Goal: Information Seeking & Learning: Find specific fact

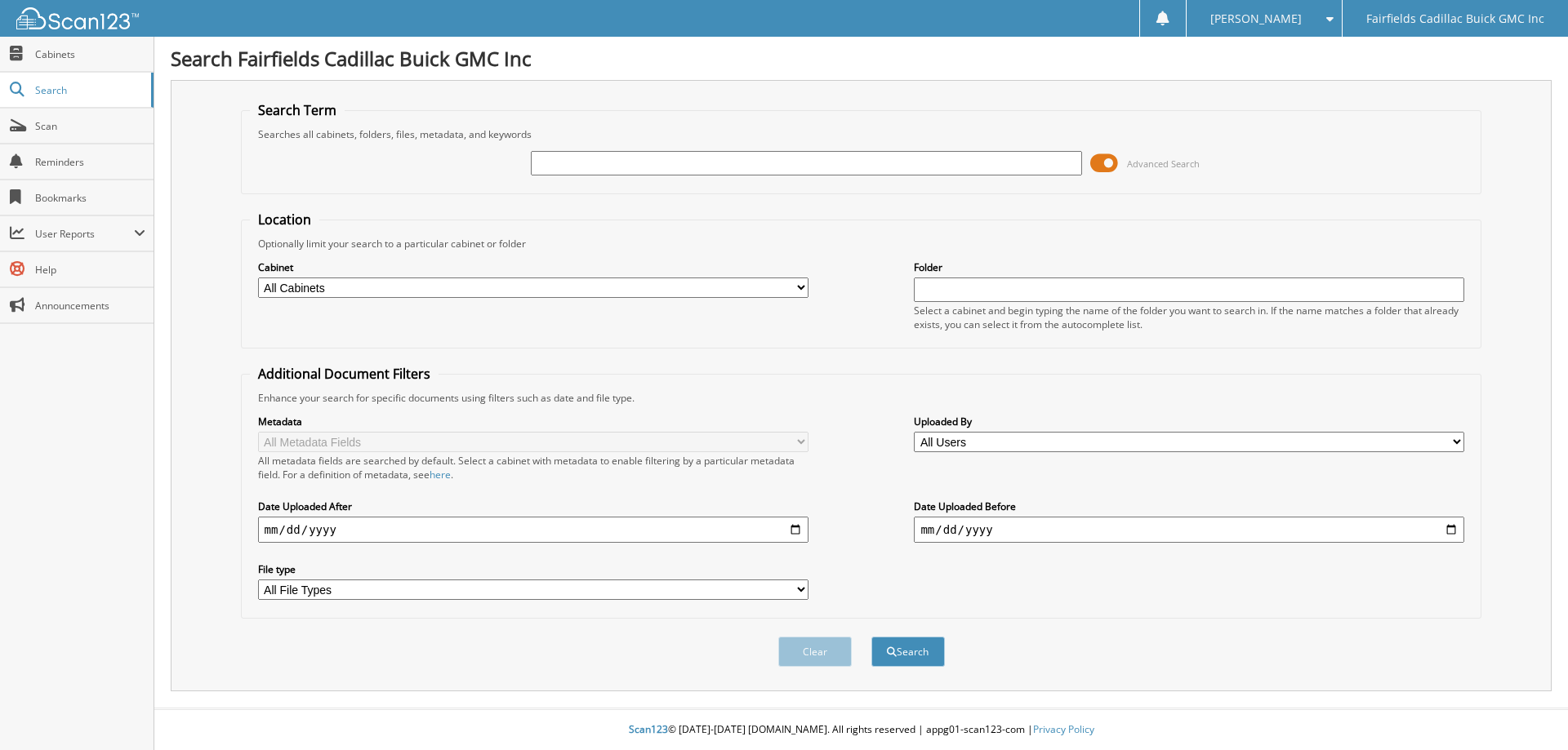
click at [663, 156] on input "text" at bounding box center [806, 163] width 550 height 24
type input "K25478"
click at [1103, 164] on span at bounding box center [1103, 163] width 27 height 24
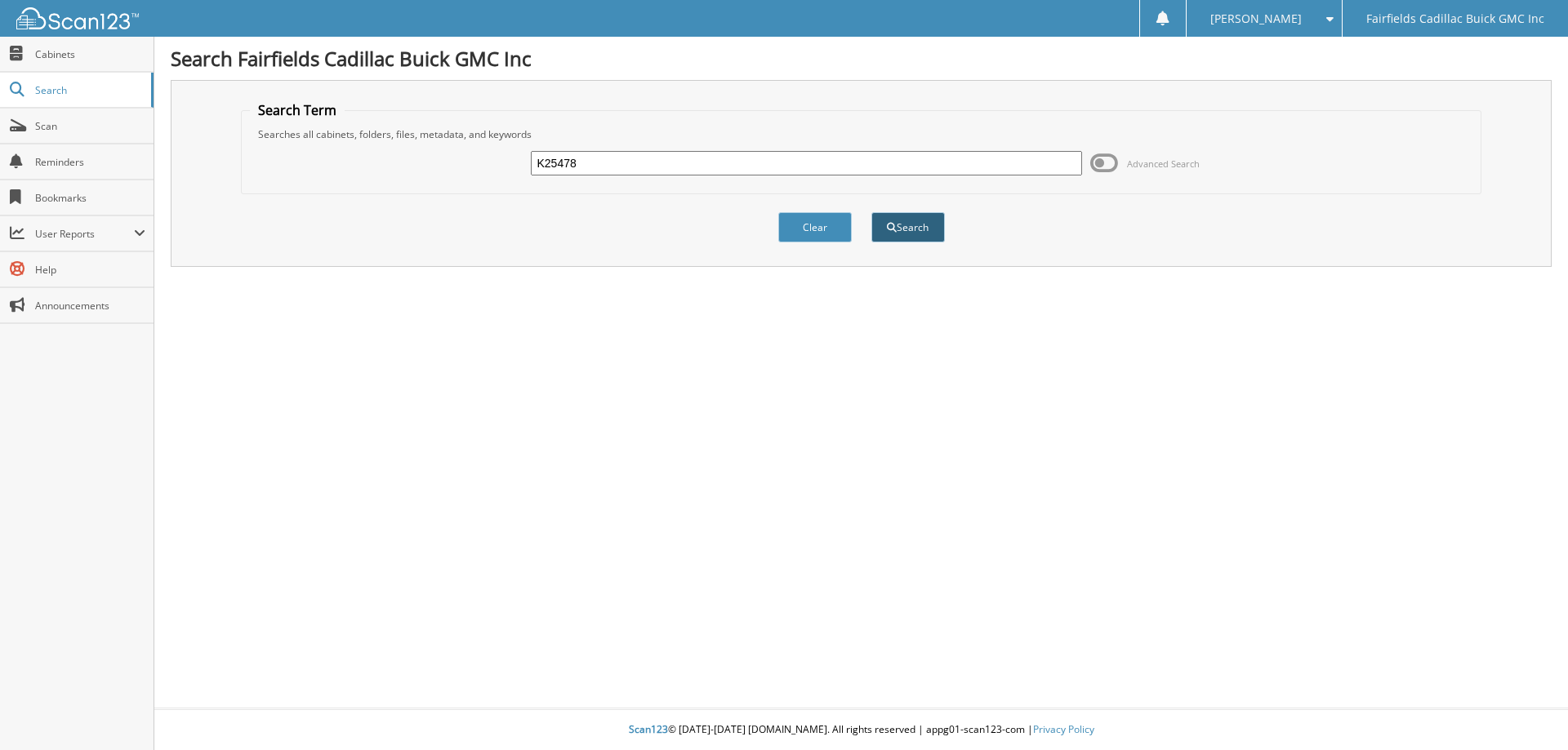
click at [923, 228] on button "Search" at bounding box center [907, 227] width 73 height 30
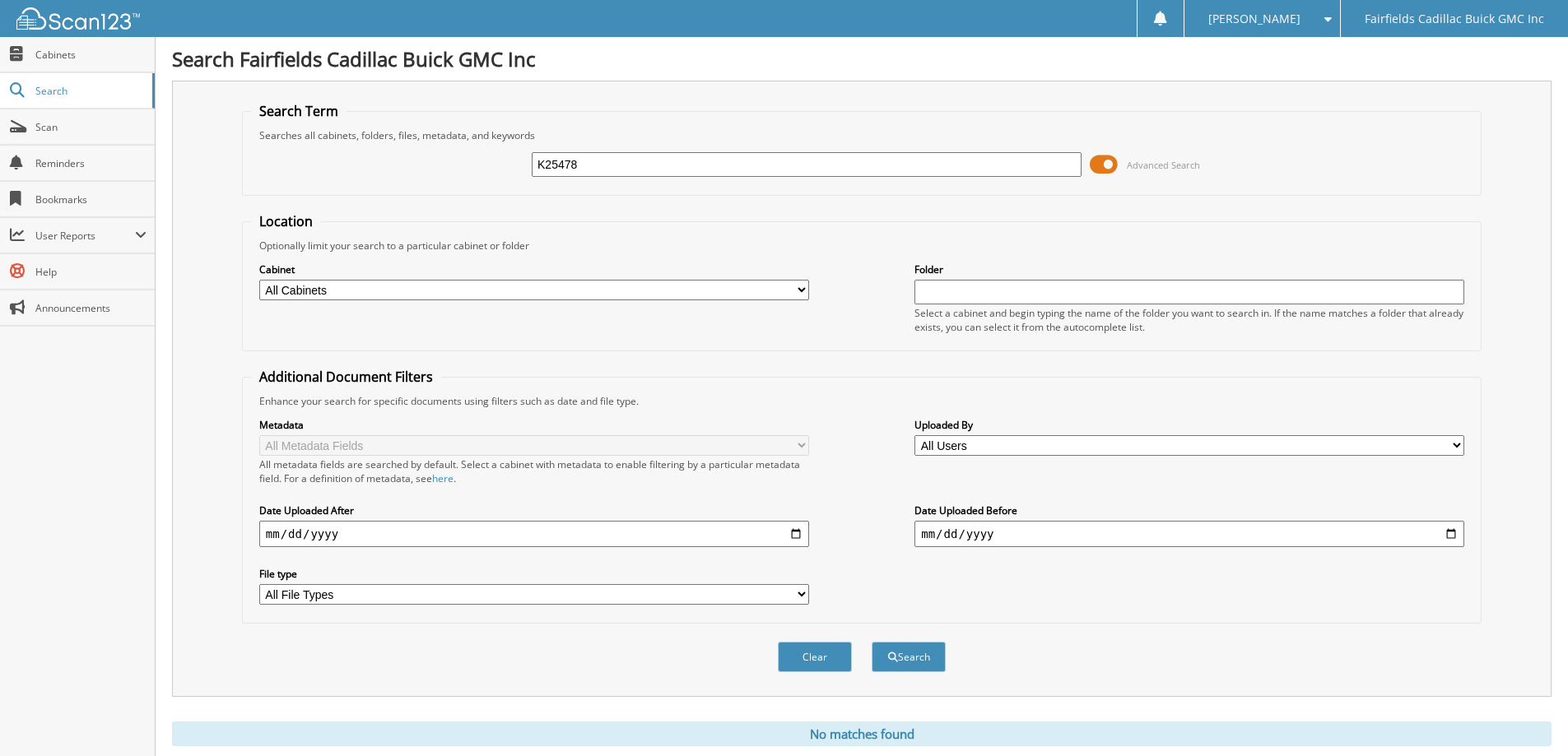
click at [1092, 167] on span at bounding box center [1103, 164] width 28 height 24
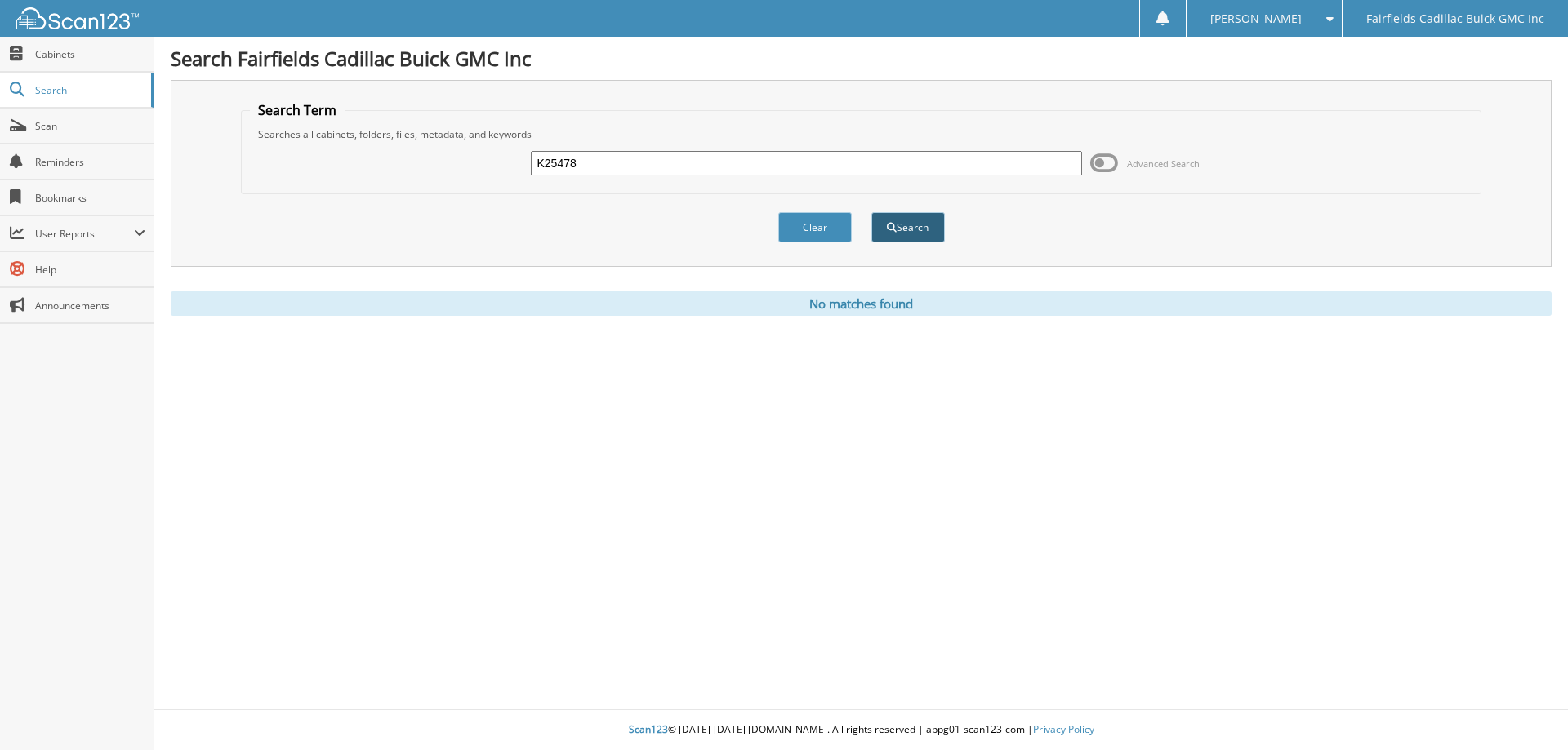
click at [918, 232] on button "Search" at bounding box center [907, 227] width 73 height 30
